Goal: Information Seeking & Learning: Learn about a topic

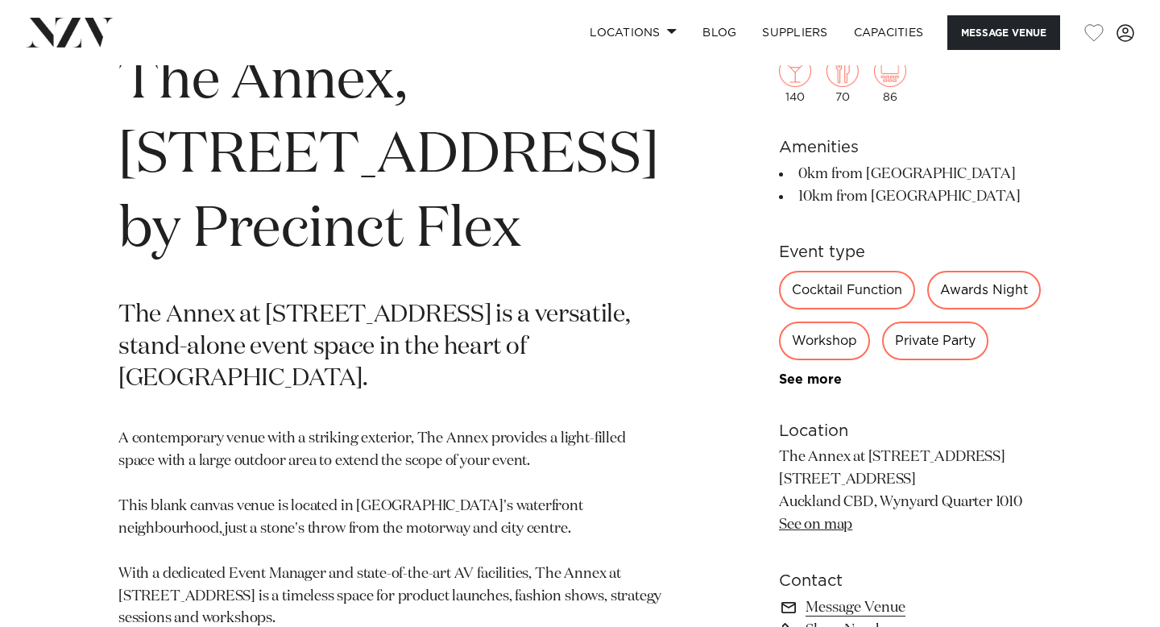
scroll to position [658, 0]
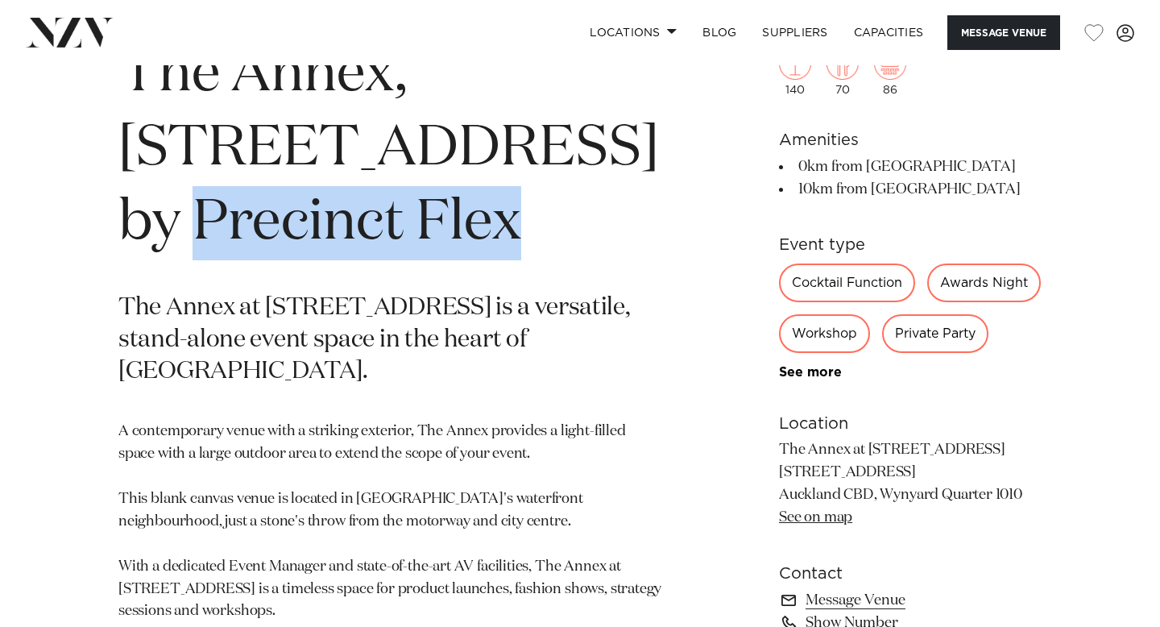
drag, startPoint x: 119, startPoint y: 224, endPoint x: 492, endPoint y: 230, distance: 373.1
click at [493, 230] on h1 "The Annex, [STREET_ADDRESS] by Precinct Flex" at bounding box center [391, 149] width 546 height 222
copy h1 "Precinct Flex"
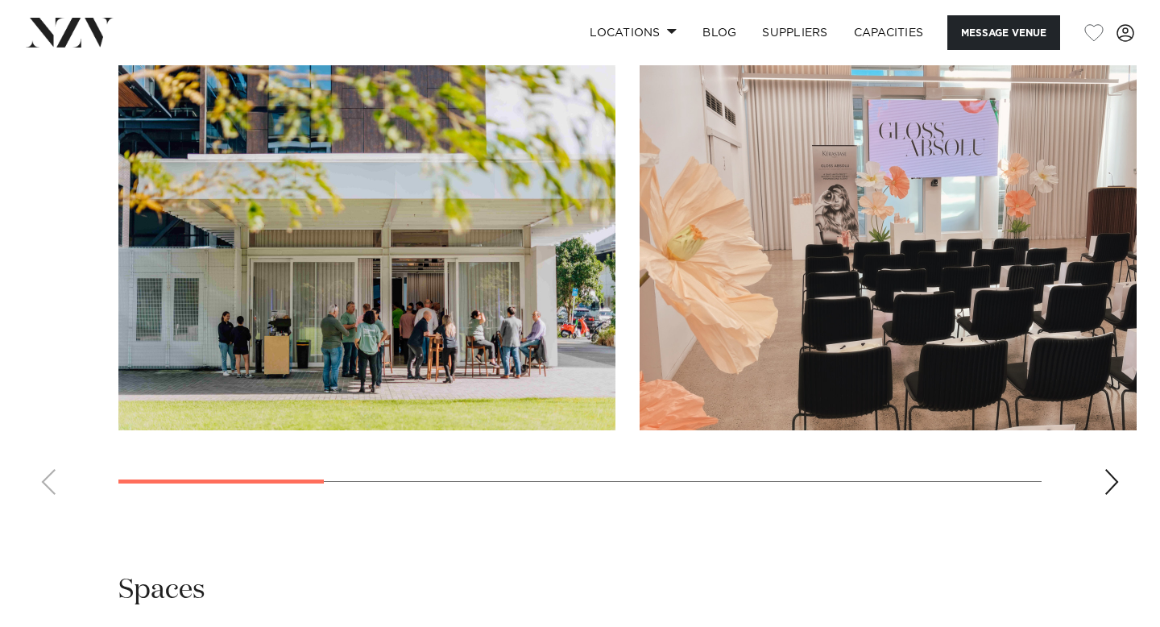
scroll to position [1439, 0]
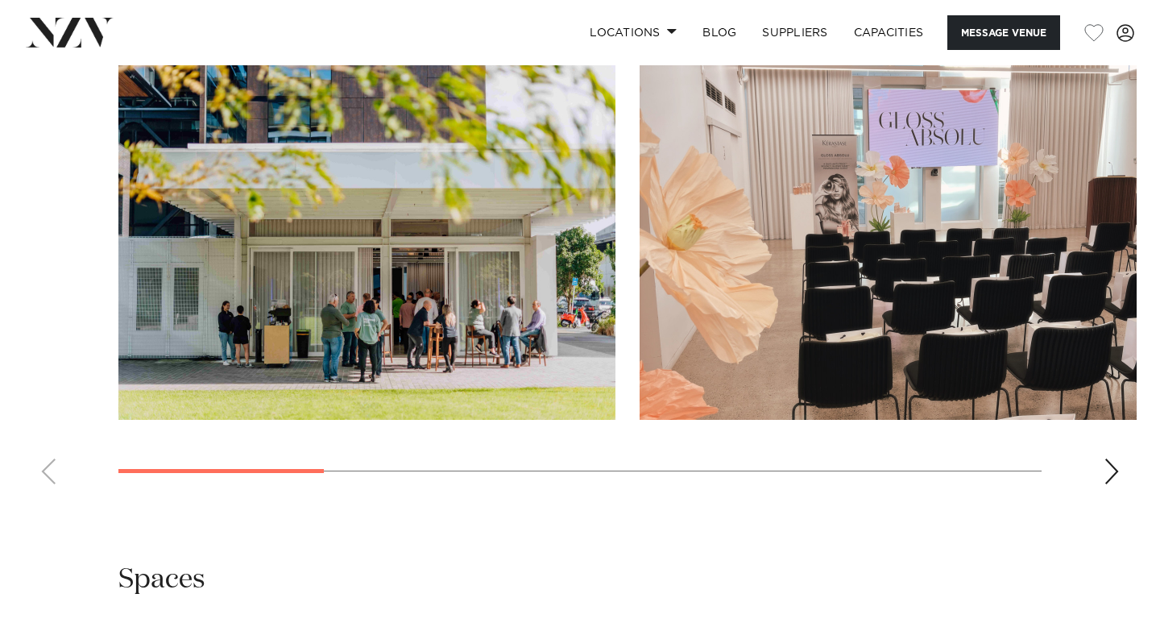
click at [1105, 484] on div "Next slide" at bounding box center [1112, 471] width 16 height 26
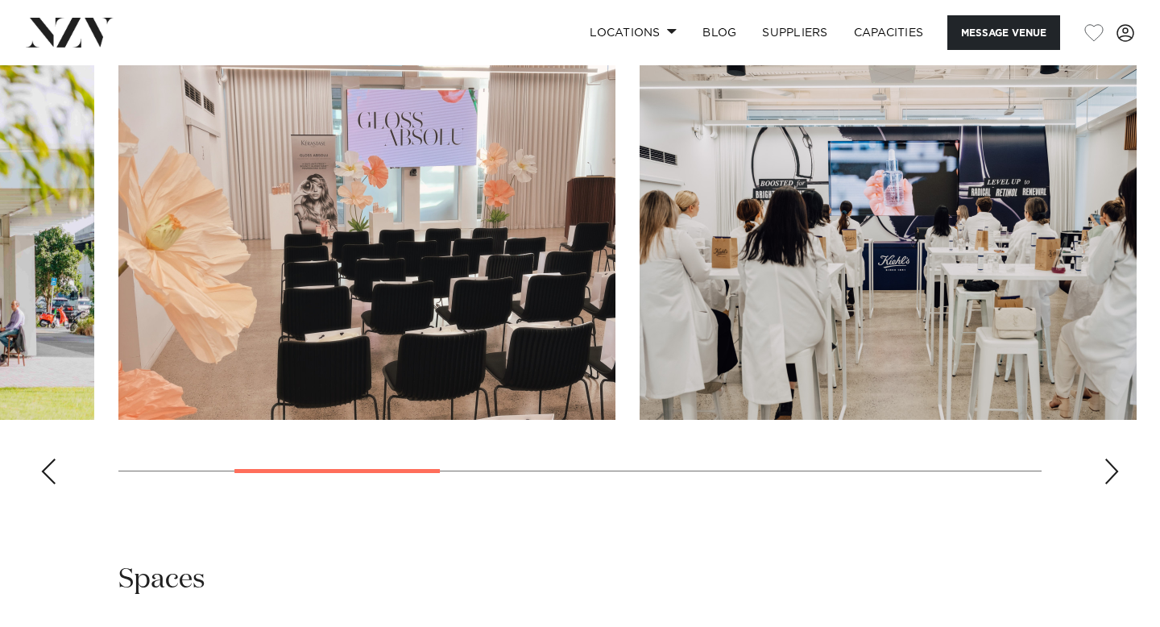
click at [1105, 484] on div "Next slide" at bounding box center [1112, 471] width 16 height 26
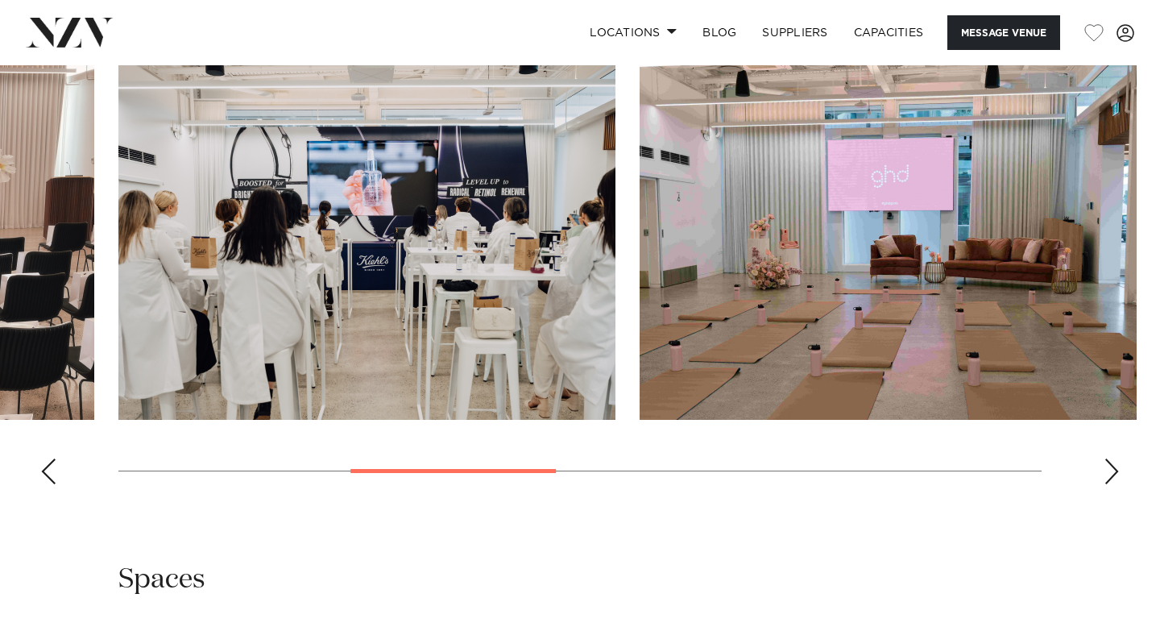
click at [1105, 484] on div "Next slide" at bounding box center [1112, 471] width 16 height 26
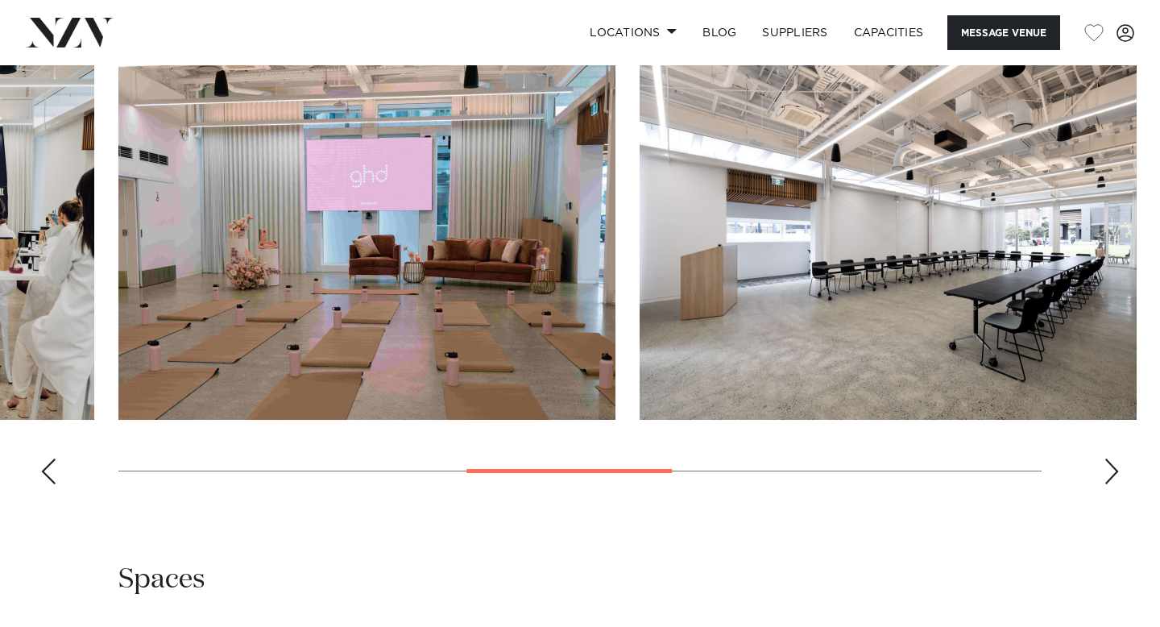
click at [1105, 484] on div "Next slide" at bounding box center [1112, 471] width 16 height 26
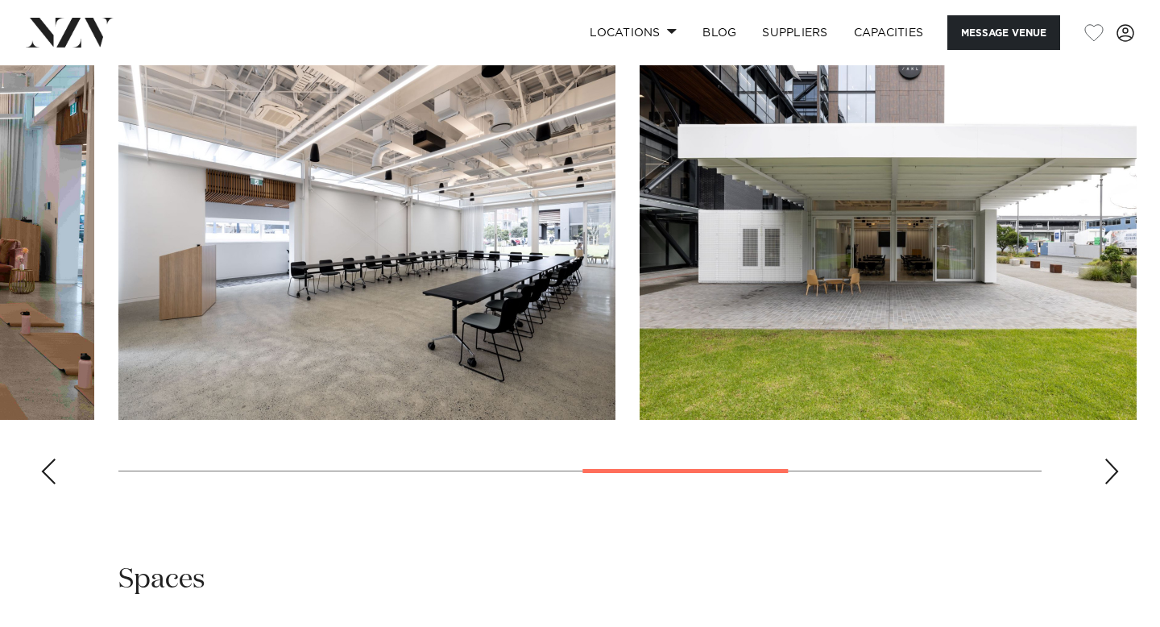
click at [1105, 484] on div "Next slide" at bounding box center [1112, 471] width 16 height 26
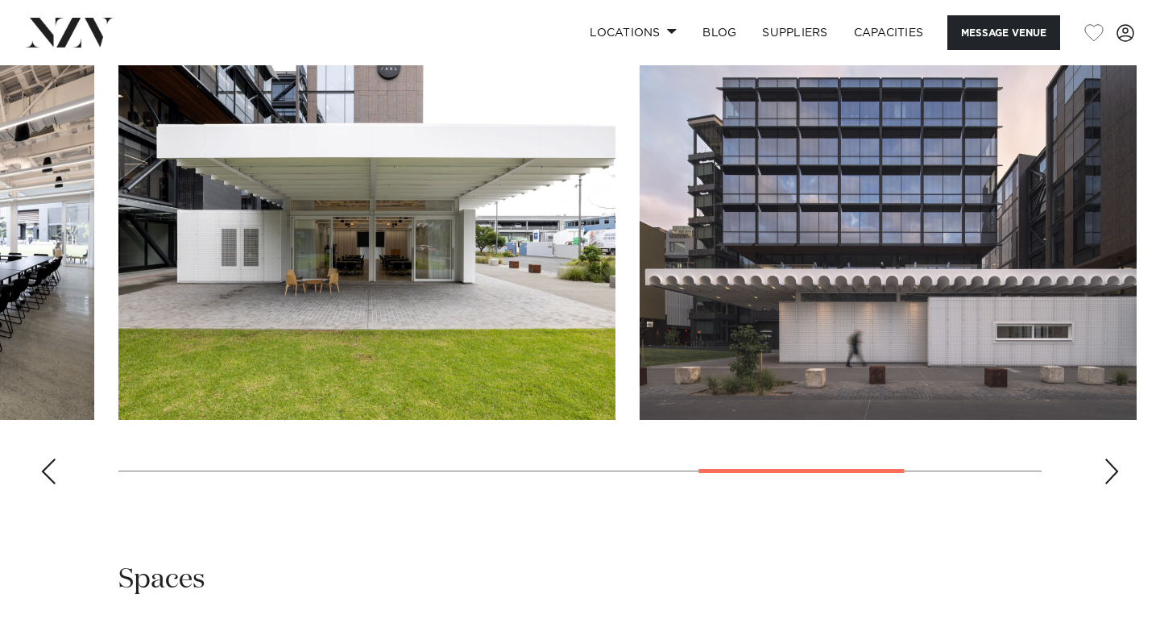
click at [1105, 484] on div "Next slide" at bounding box center [1112, 471] width 16 height 26
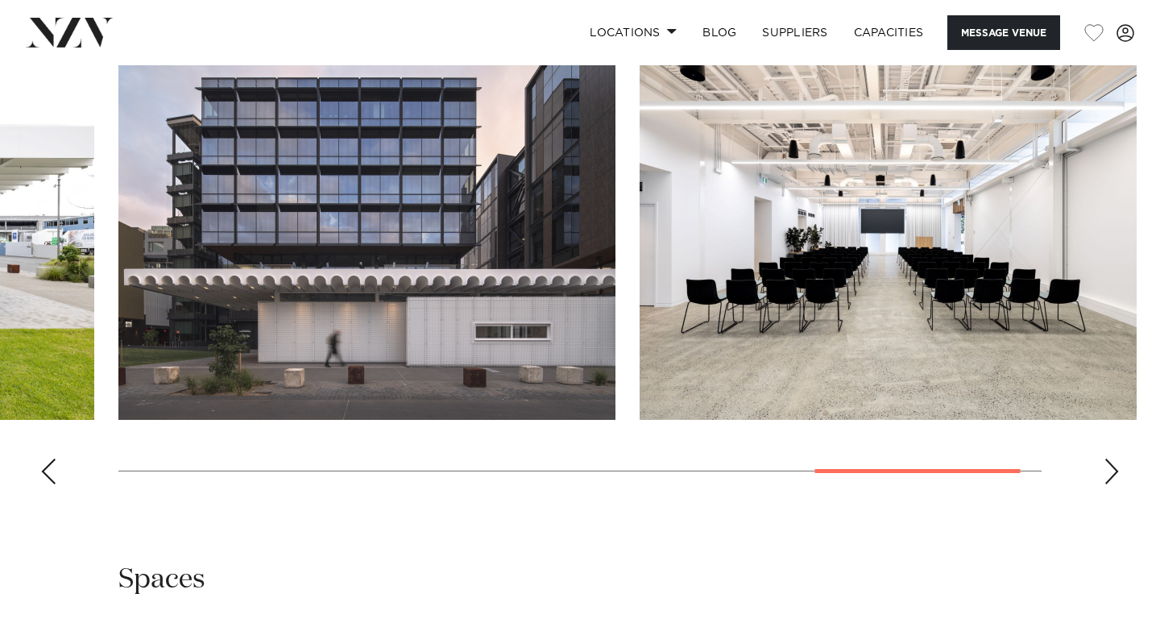
click at [980, 363] on swiper-container at bounding box center [580, 276] width 1160 height 442
click at [863, 267] on img "8 / 8" at bounding box center [888, 237] width 497 height 365
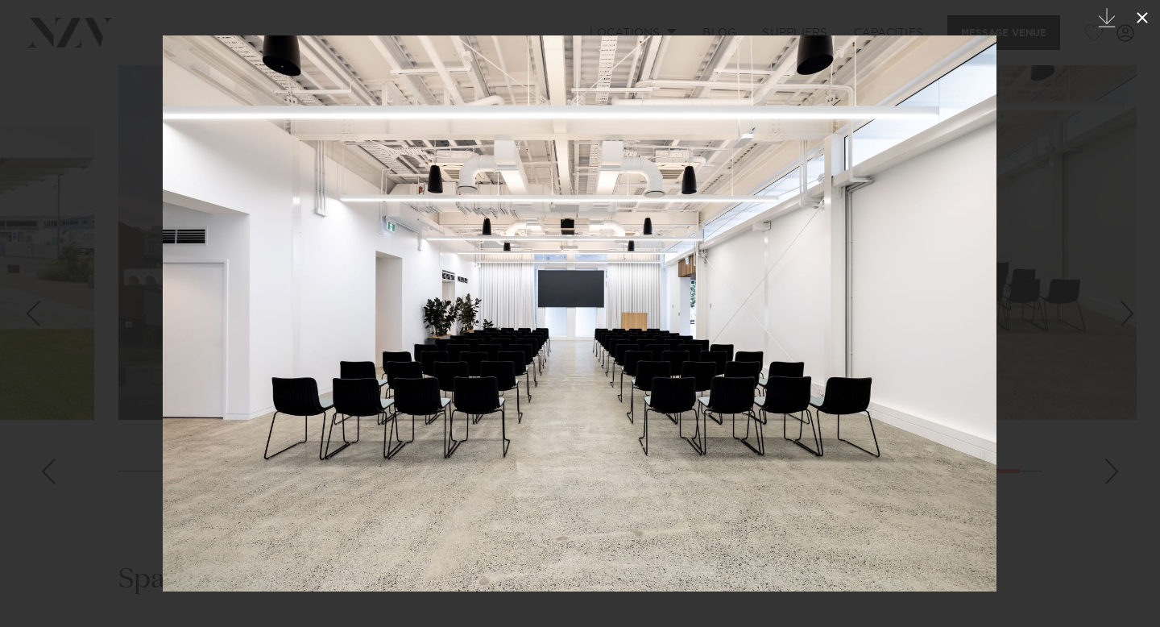
click at [1144, 22] on icon at bounding box center [1142, 17] width 19 height 19
